Goal: Download file/media

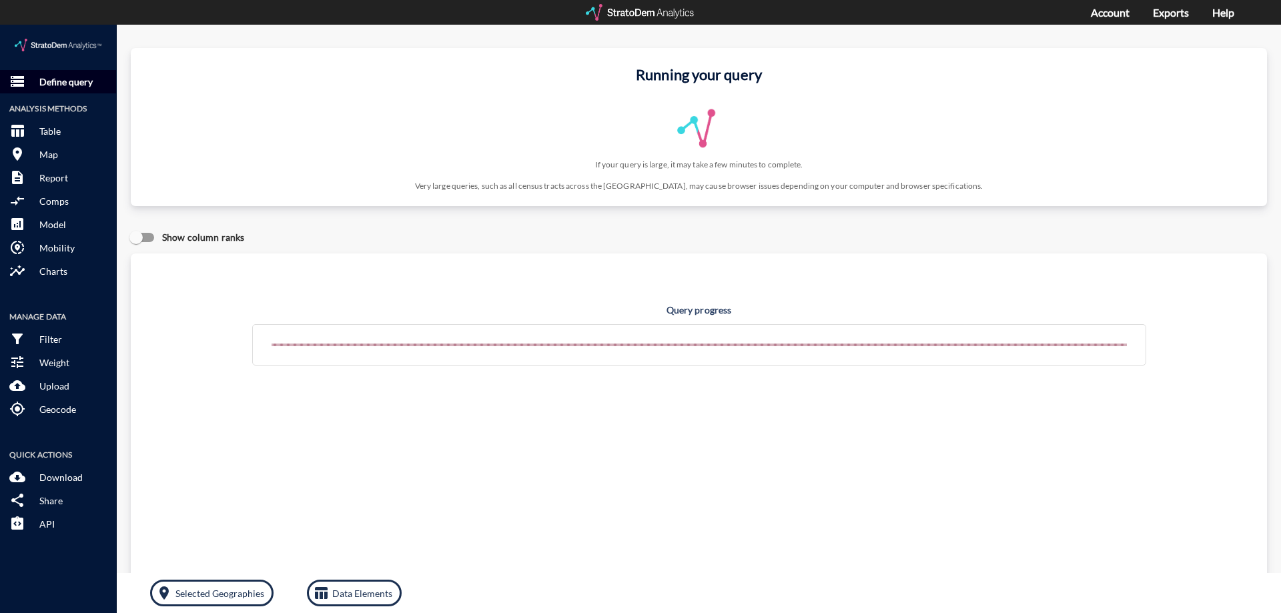
click p "Define query"
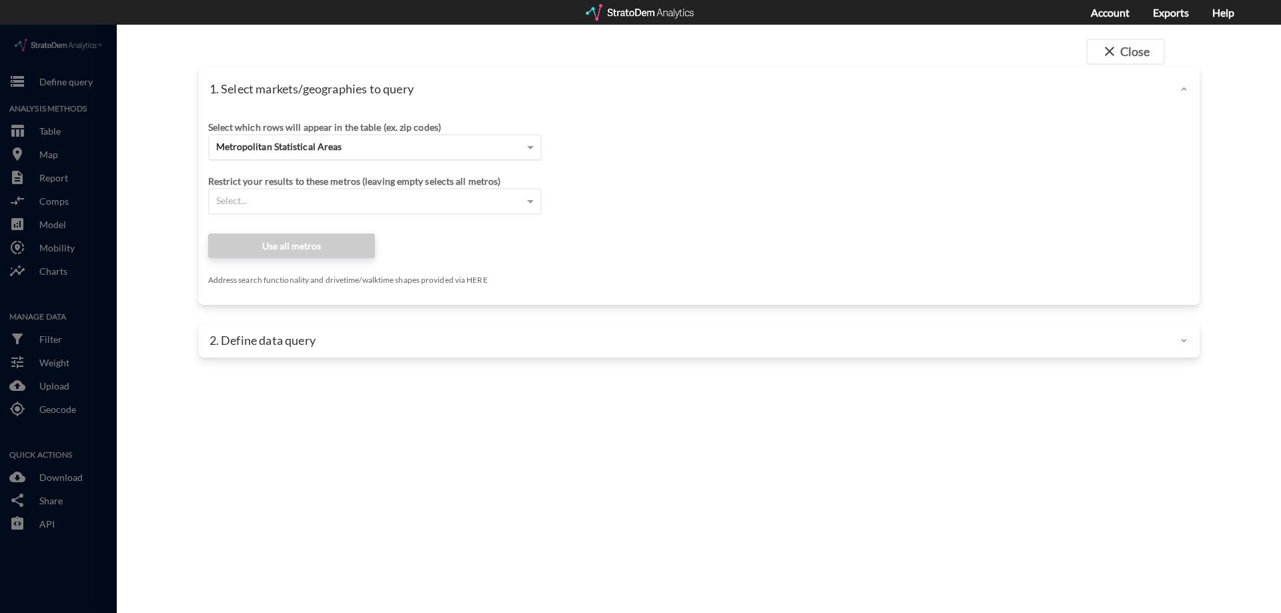
click div "Metropolitan Statistical Areas"
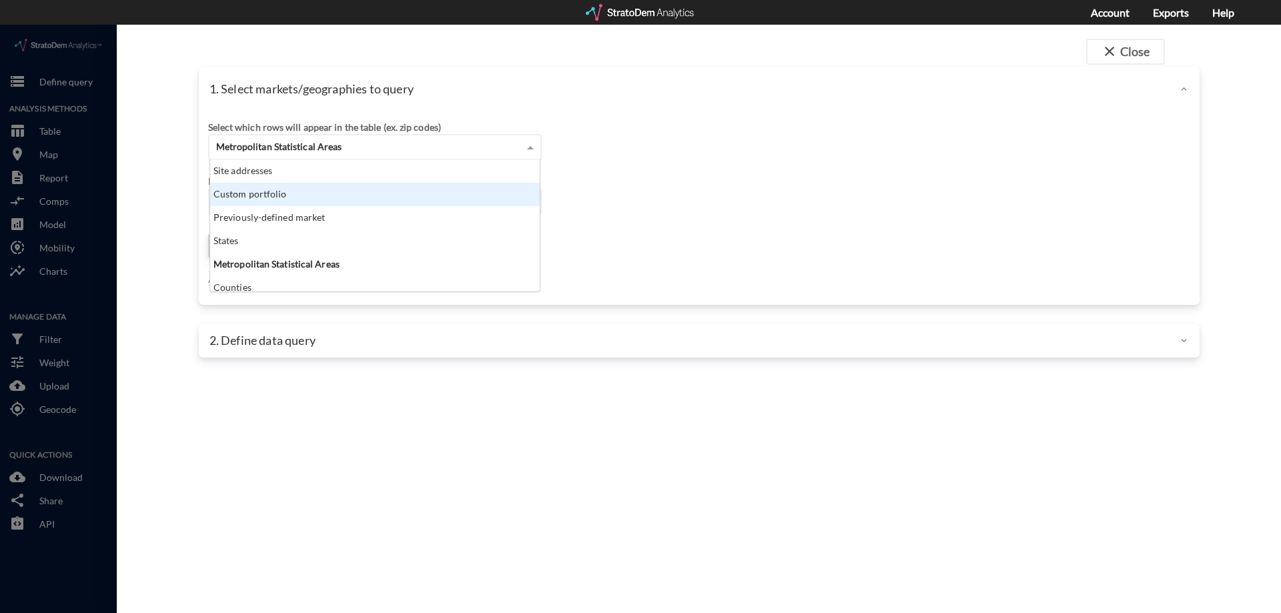
scroll to position [122, 322]
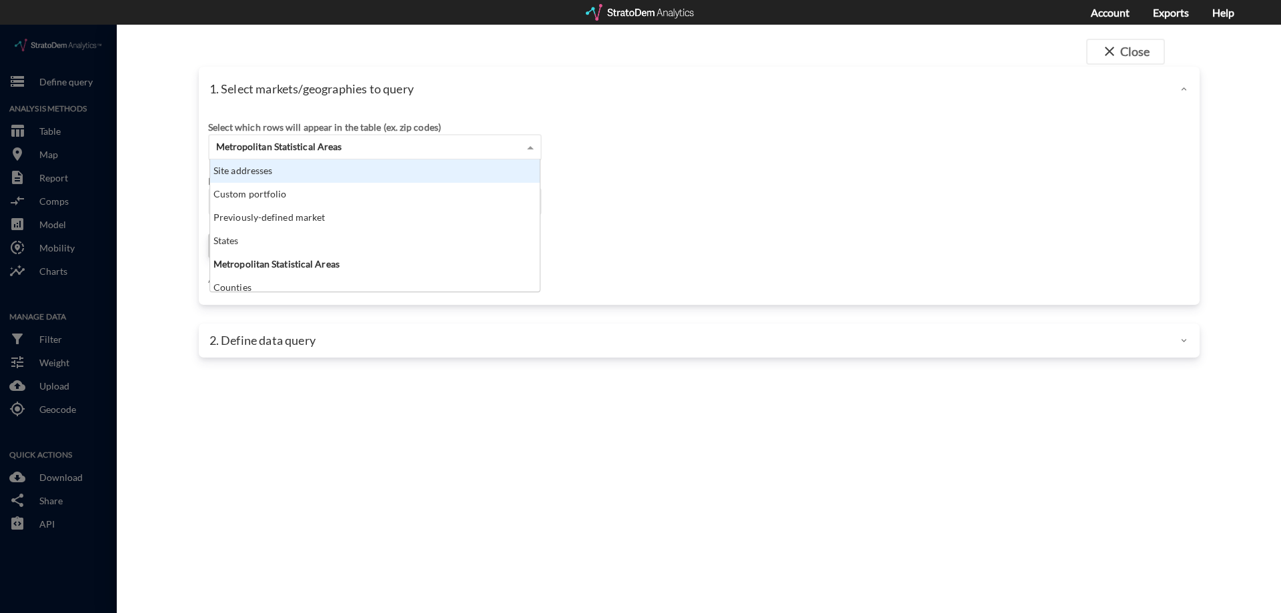
click div "Site addresses"
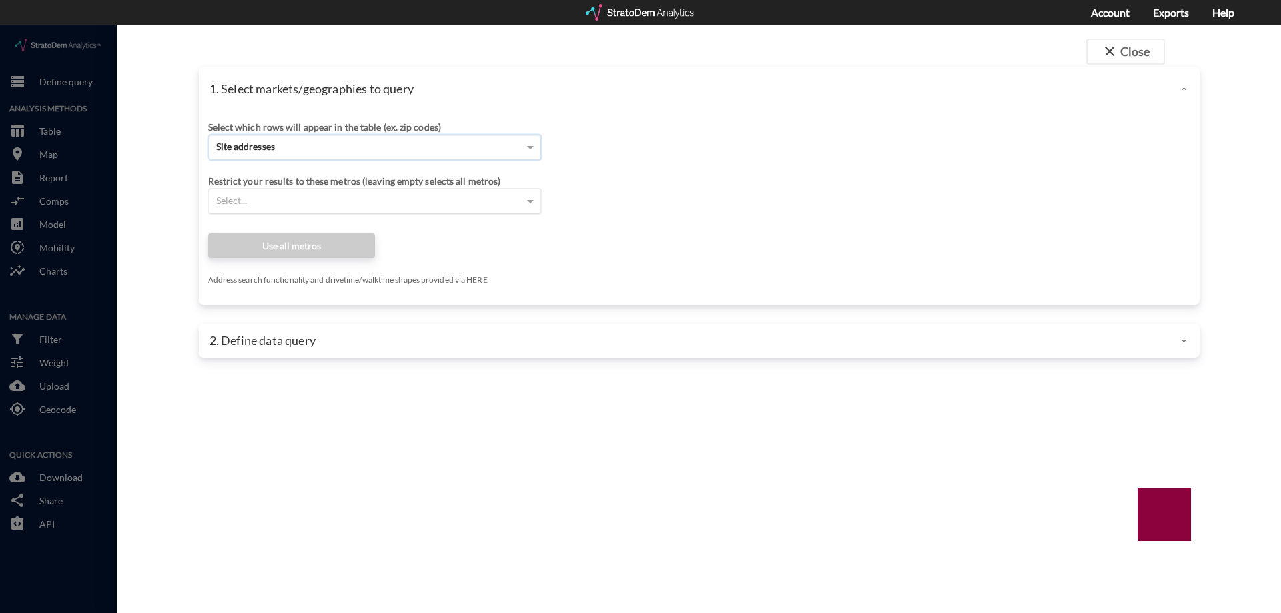
click div "Select..."
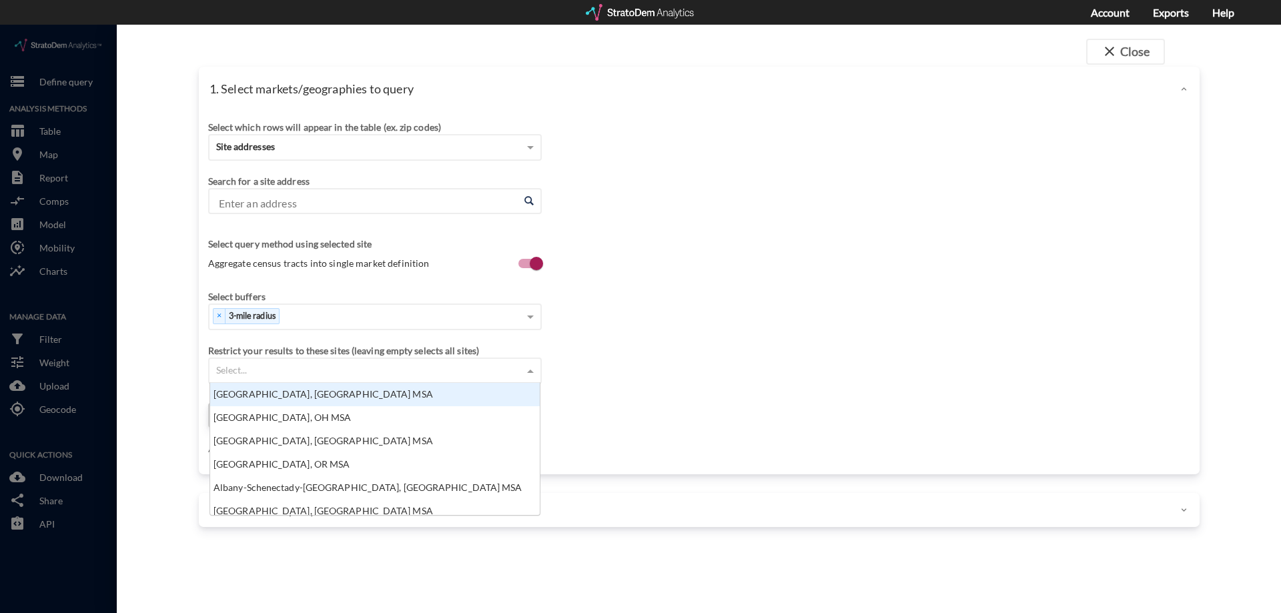
scroll to position [0, 0]
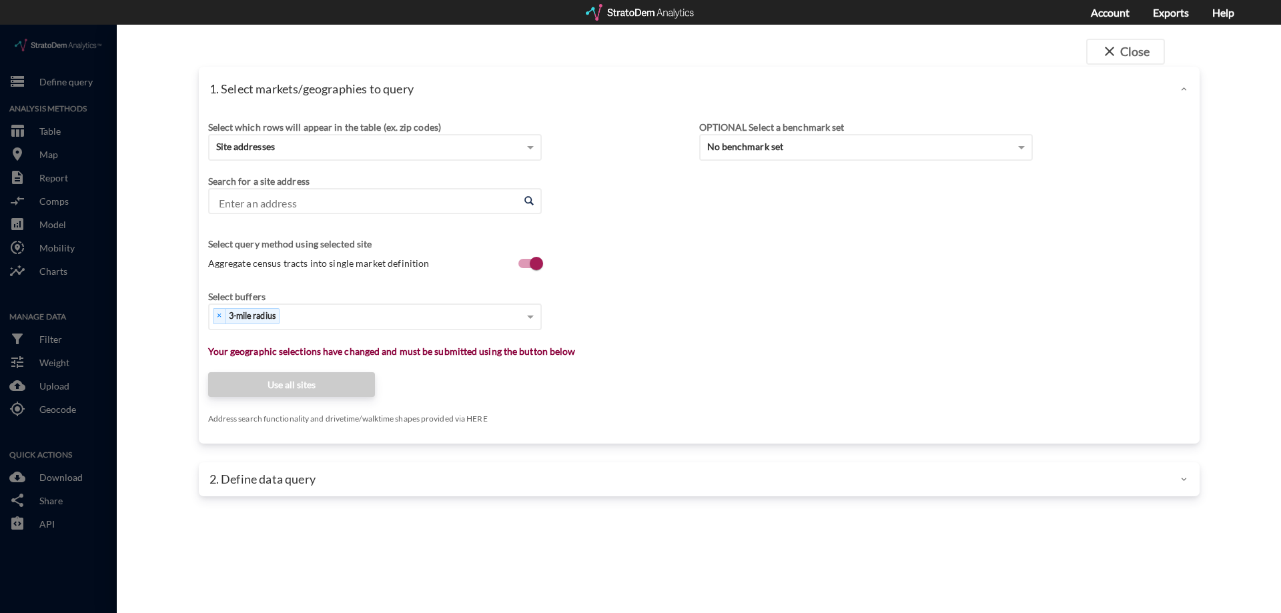
click input "Enter an address"
click li "1632 Joyful Cir, Fort Pierce, Florida"
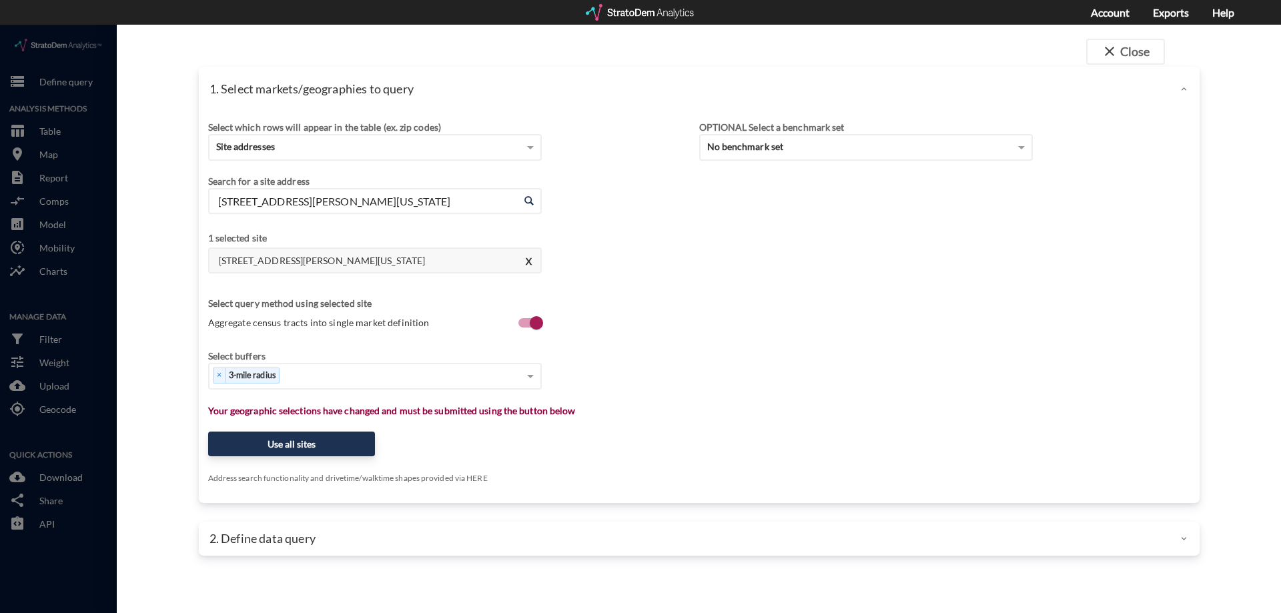
type input "1632 Joyful Cir, Fort Pierce, Florida"
type input "1"
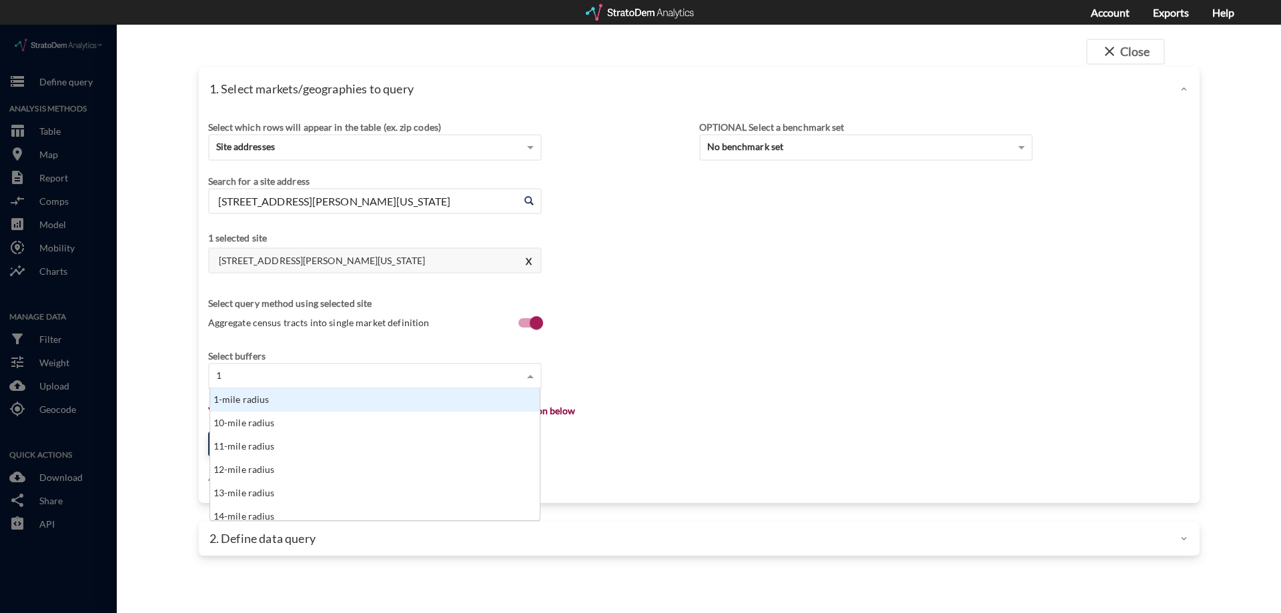
scroll to position [122, 322]
click div "1-mile radius"
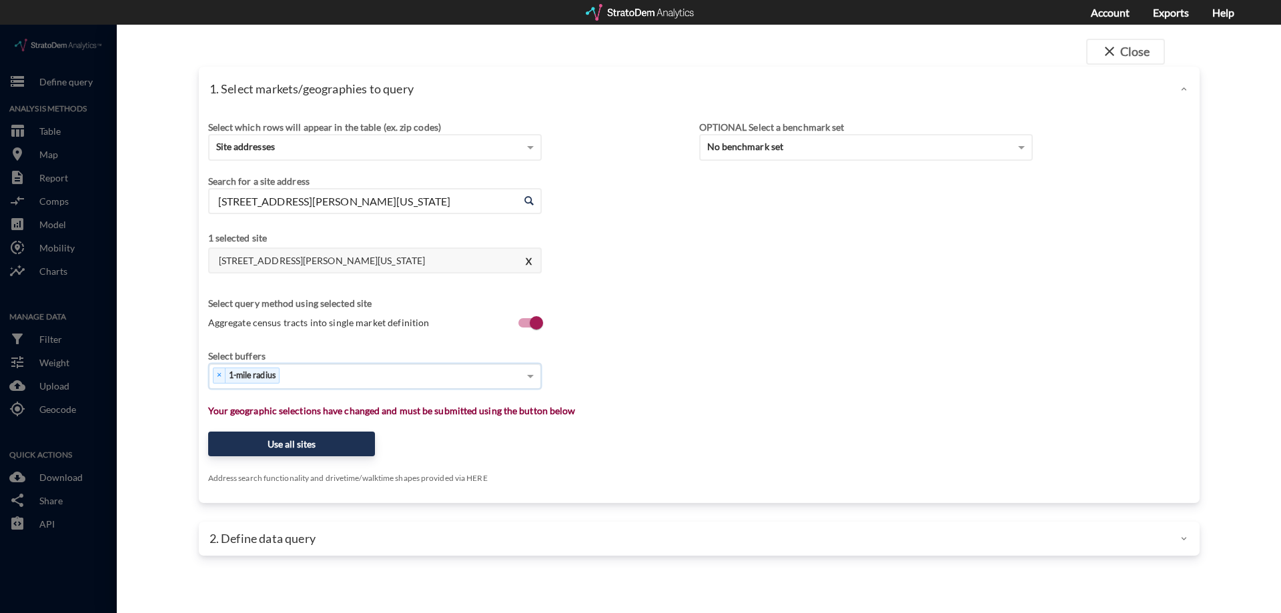
type input "3"
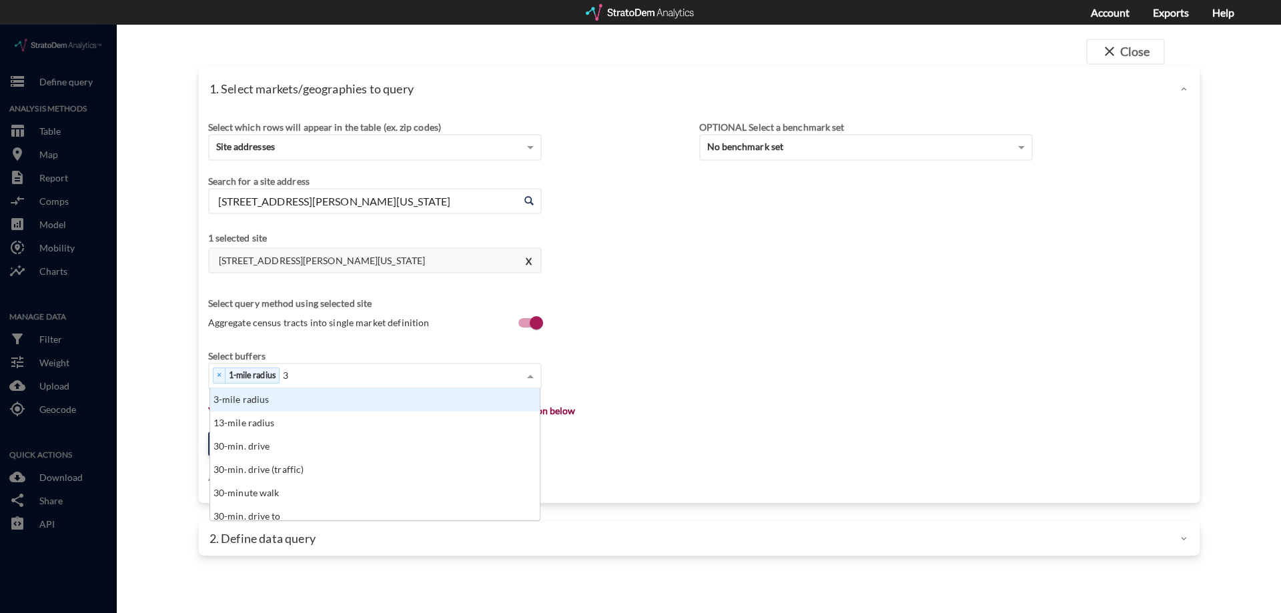
click div "3-mile radius"
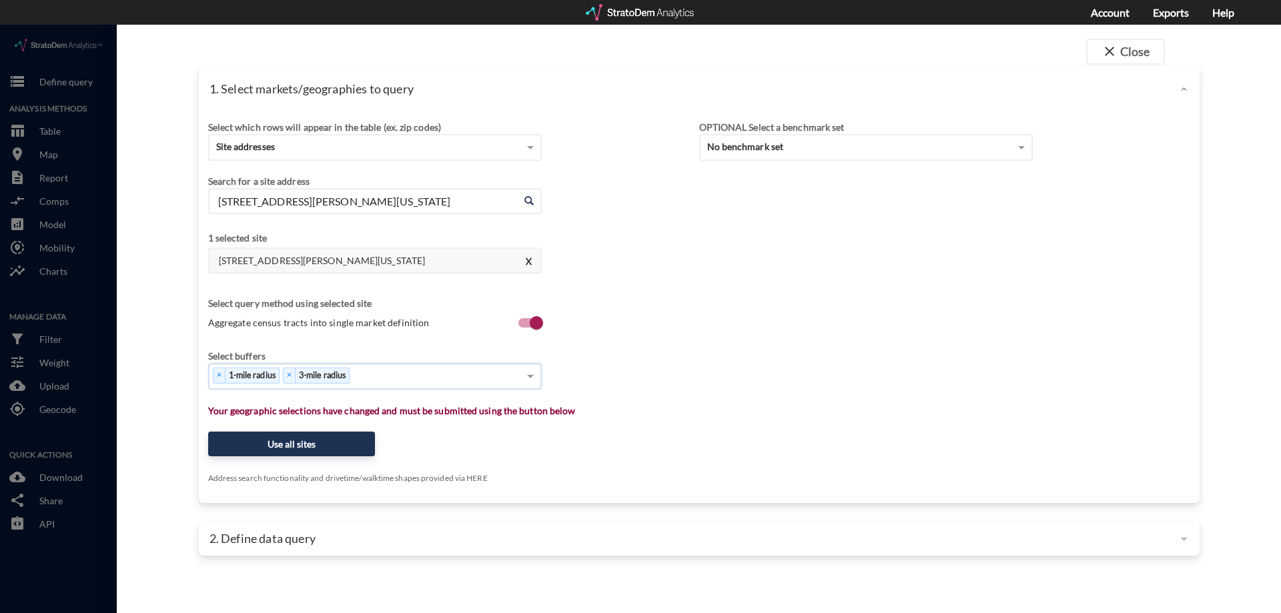
type input "5"
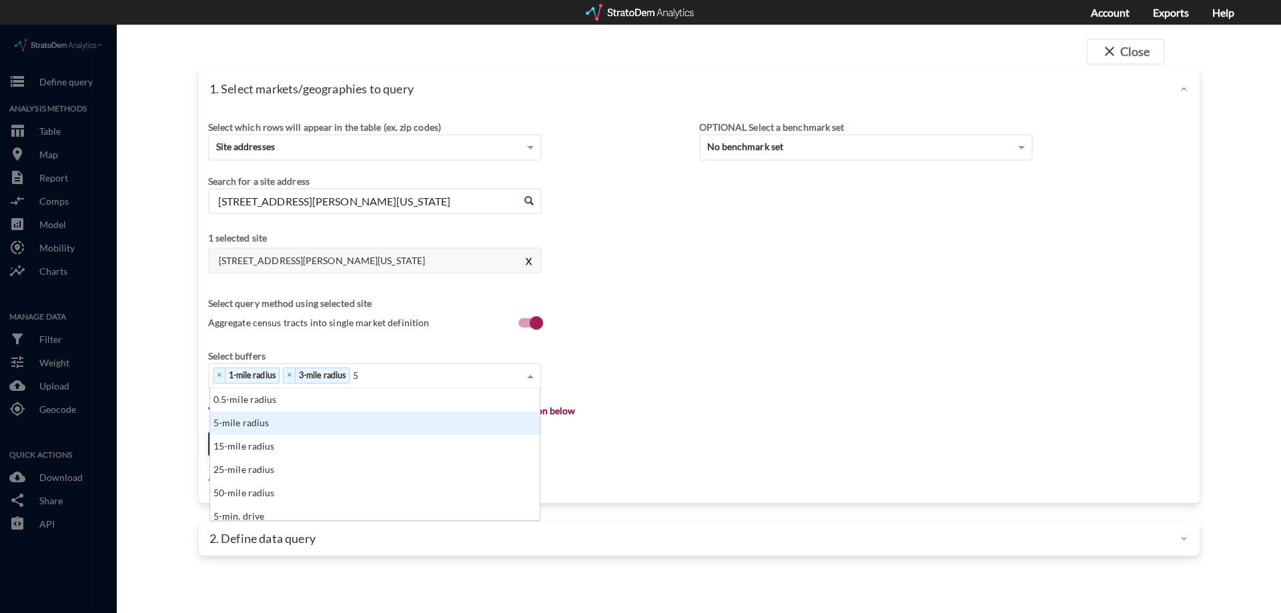
click div "5-mile radius"
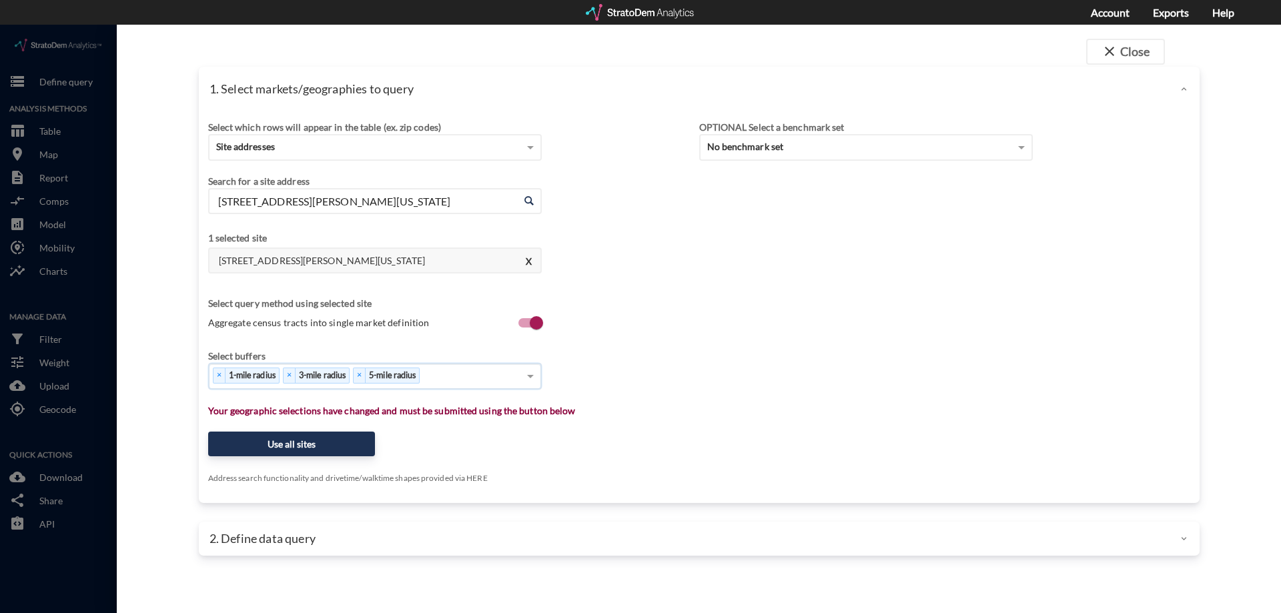
type input "1"
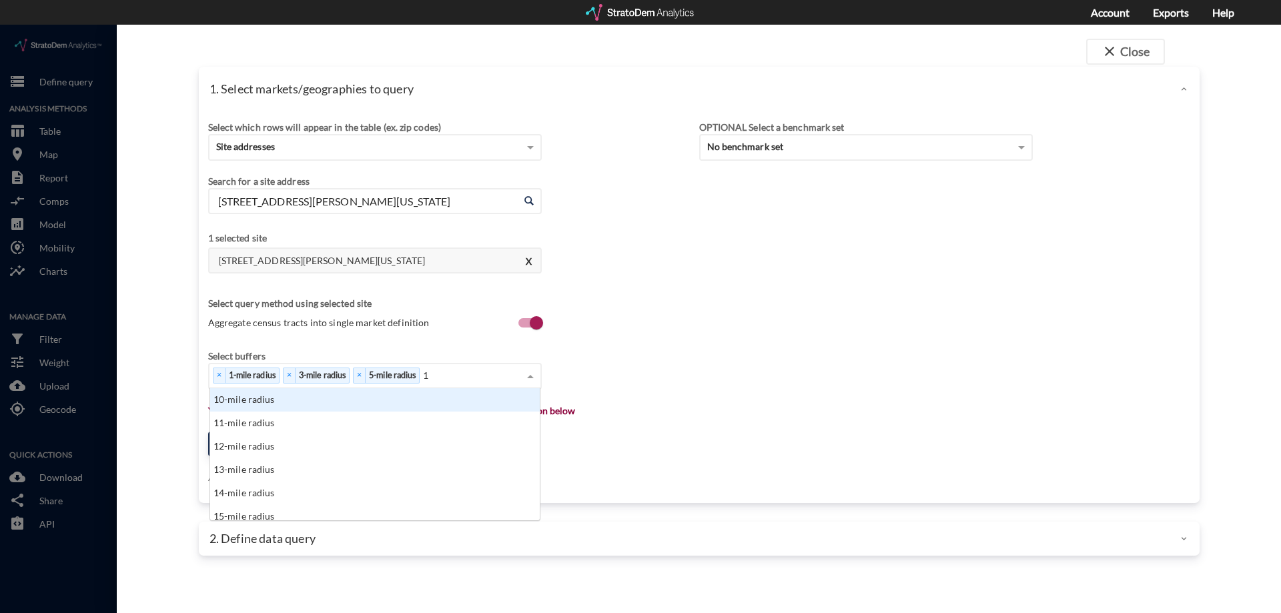
click div "10-mile radius"
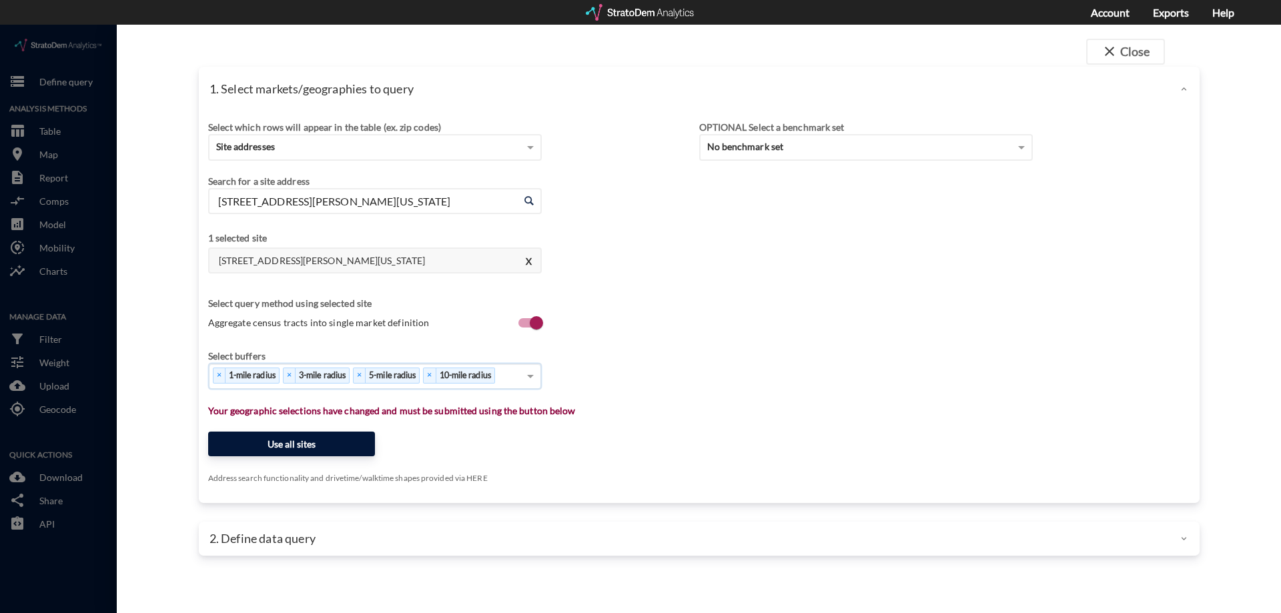
click button "Use all sites"
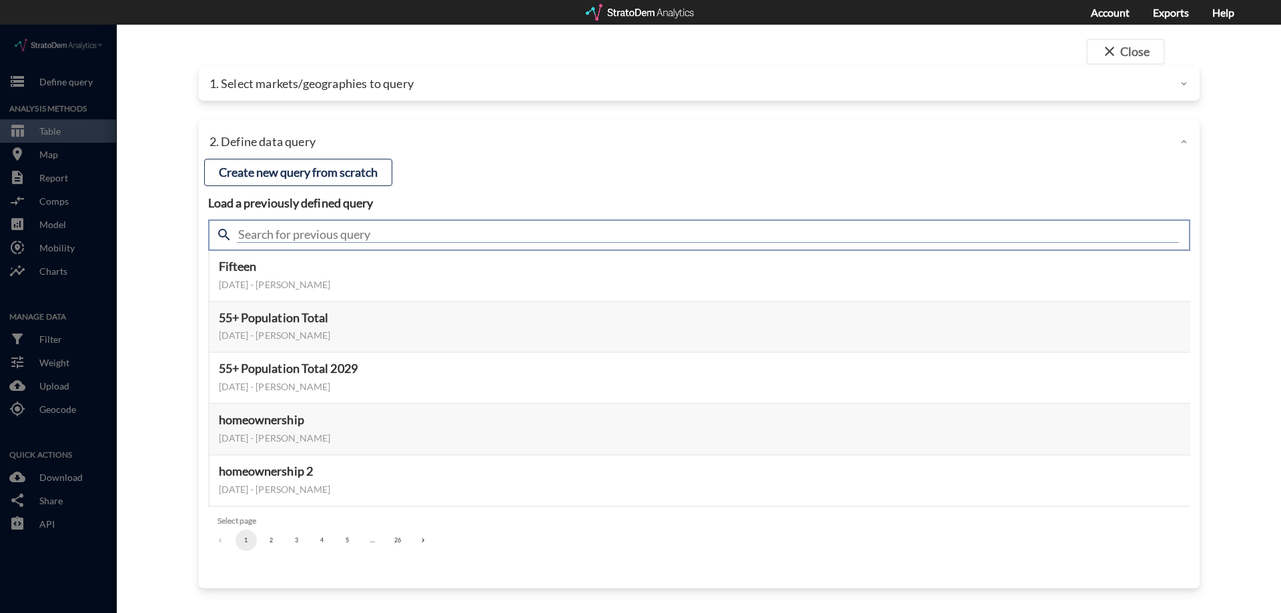
click input "text"
type input "demand"
click input "demand"
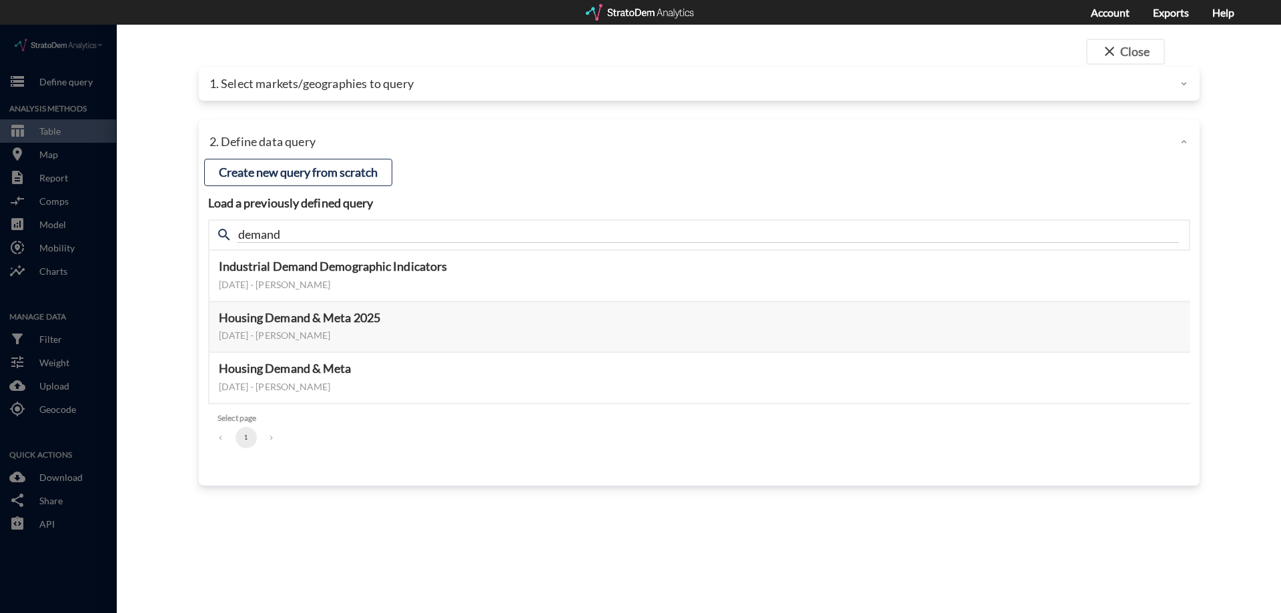
click h4 "Load a previously defined query"
click button "Select this query"
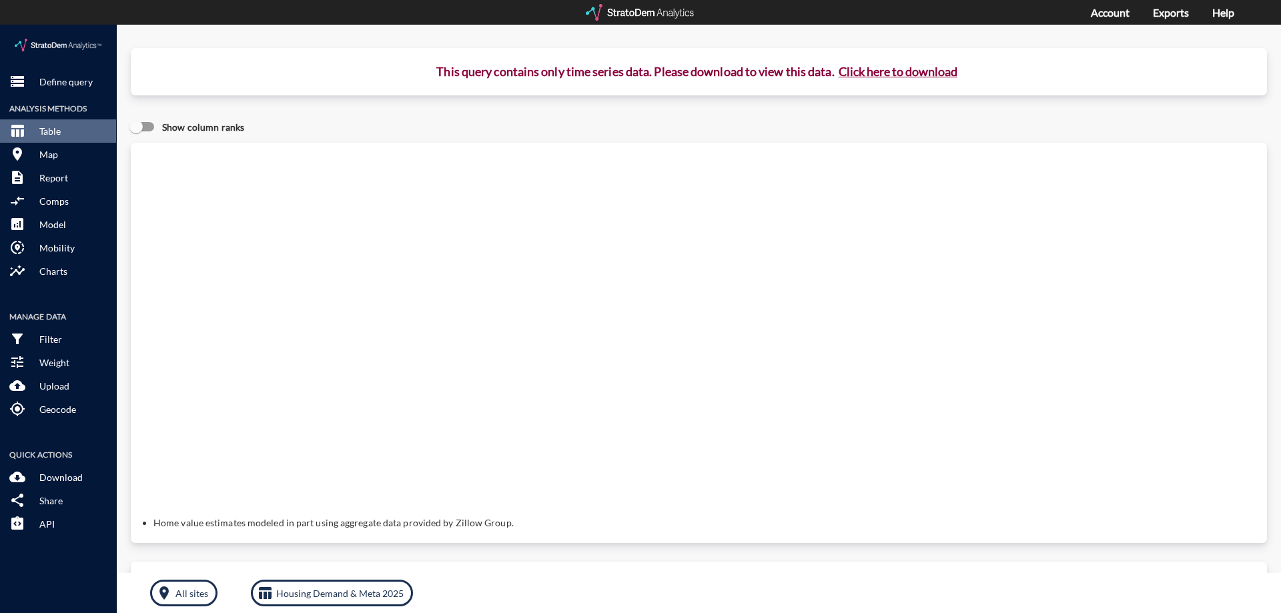
click p "This query contains only time series data. Please download to view this data. C…"
click button "Click here to download"
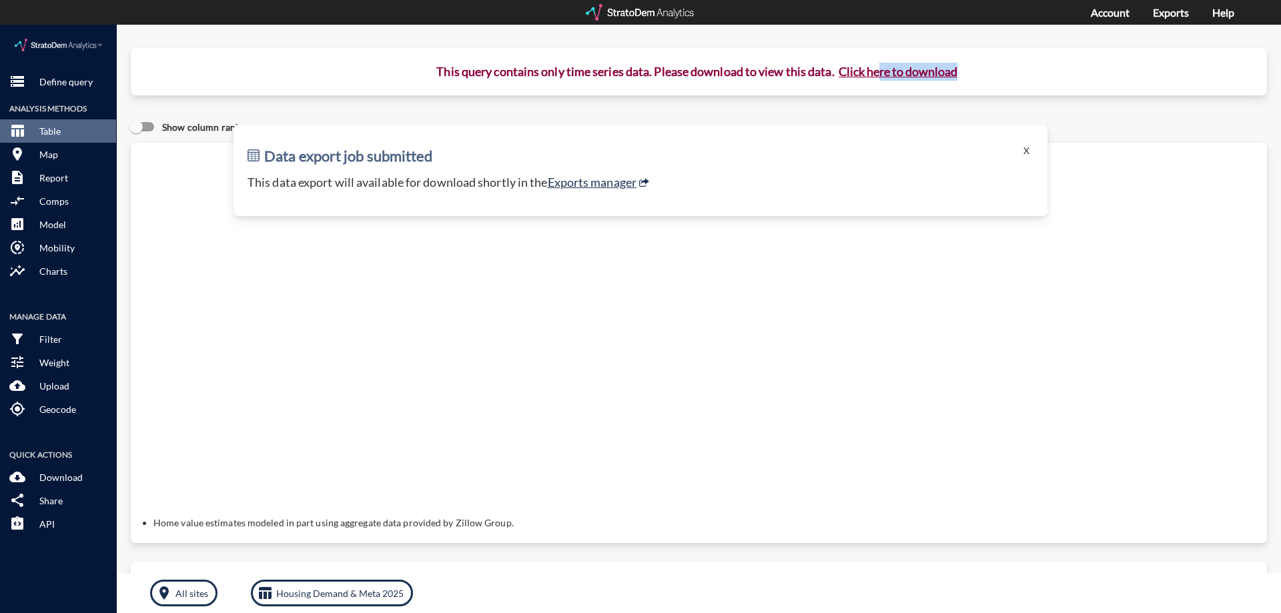
click button "Click here to download"
click p "This query contains only time series data. Please download to view this data. C…"
click button "Click here to download"
click link "Exports manager"
